Goal: Find specific page/section: Find specific page/section

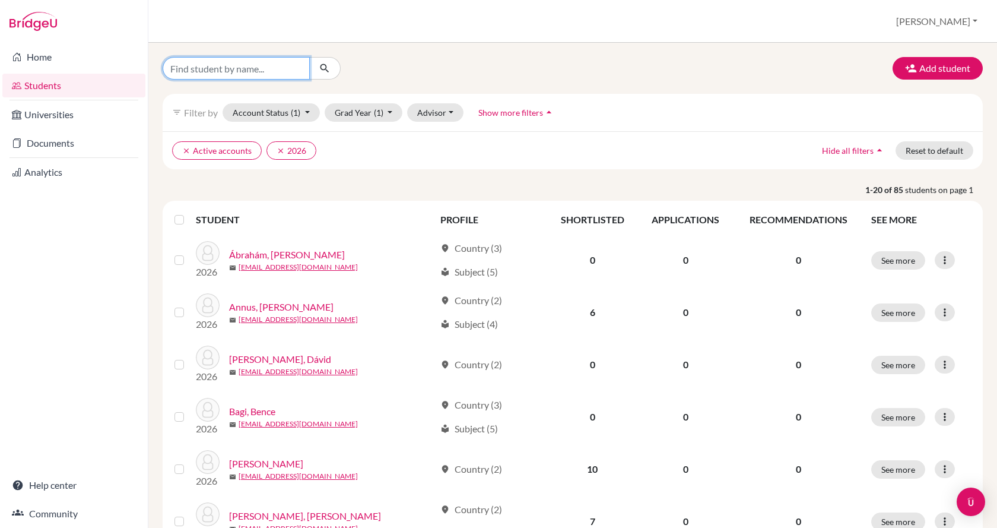
click at [272, 62] on input "Find student by name..." at bounding box center [236, 68] width 147 height 23
type input "bitay"
click button "submit" at bounding box center [324, 68] width 31 height 23
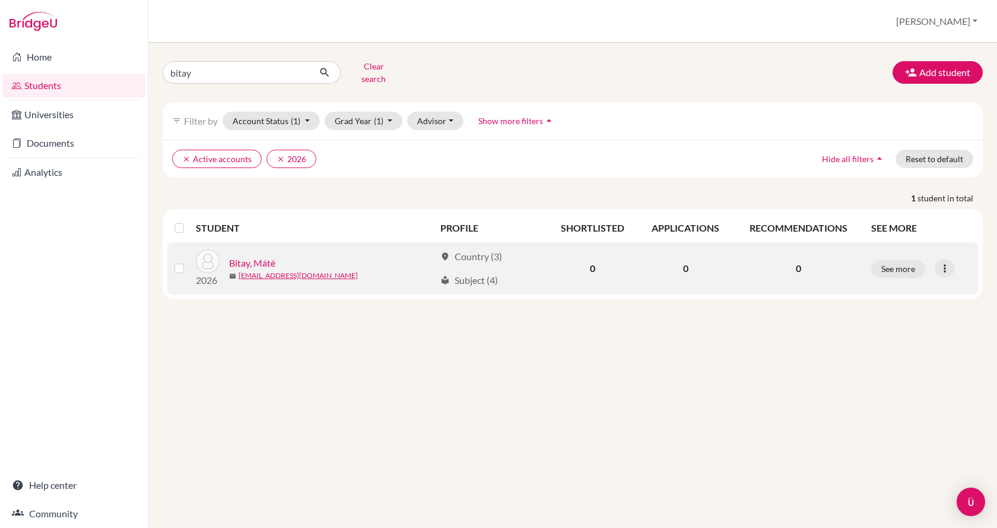
click at [272, 258] on link "Bitay, Máté" at bounding box center [252, 263] width 46 height 14
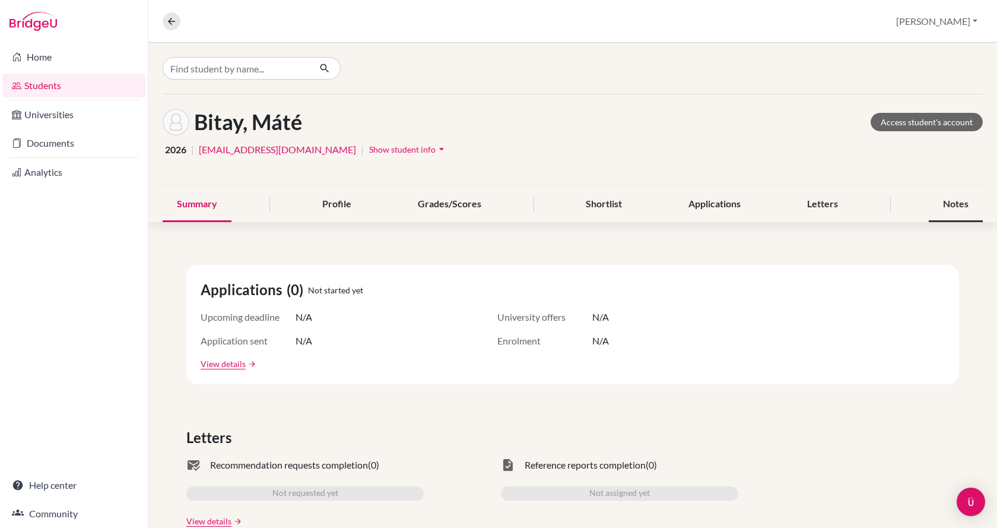
click at [950, 198] on div "Notes" at bounding box center [956, 204] width 54 height 35
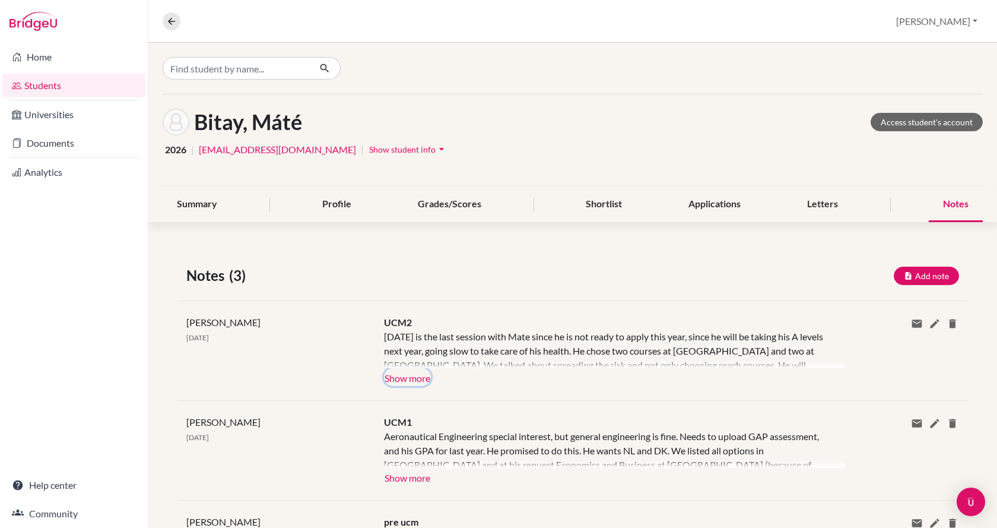
click at [422, 375] on button "Show more" at bounding box center [407, 377] width 47 height 18
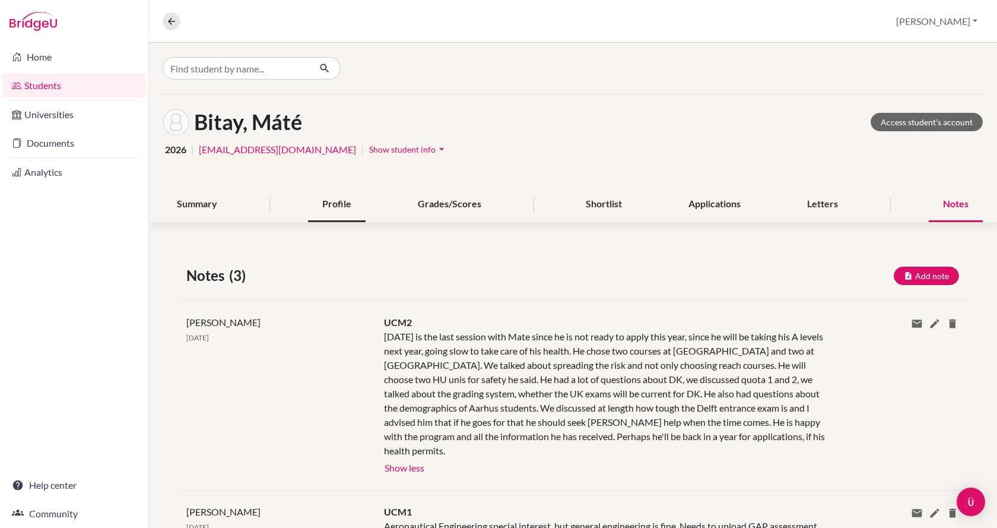
click at [309, 206] on div "Profile" at bounding box center [337, 204] width 58 height 35
